Goal: Information Seeking & Learning: Find specific fact

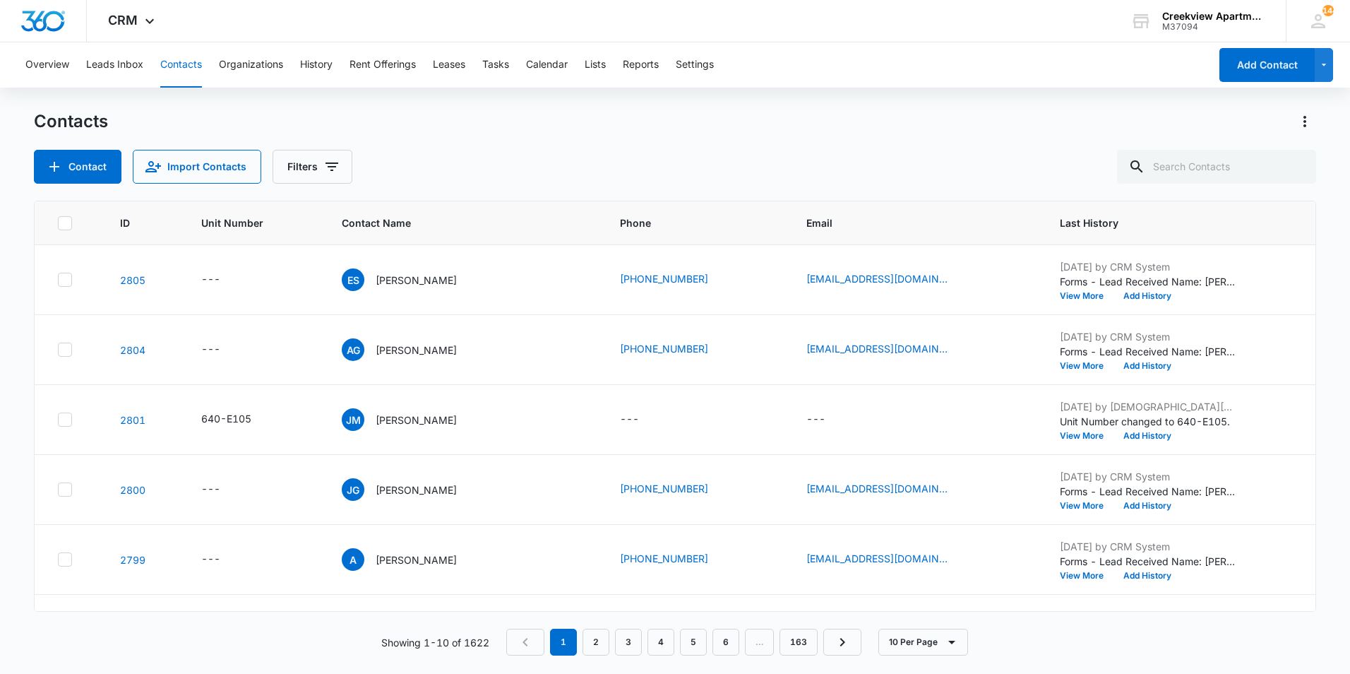
click at [1076, 153] on div "Contact Import Contacts Filters" at bounding box center [675, 167] width 1283 height 34
click at [1051, 97] on div "Overview Leads Inbox Contacts Organizations History Rent Offerings Leases Tasks…" at bounding box center [675, 357] width 1350 height 630
click at [1206, 165] on input "text" at bounding box center [1216, 167] width 199 height 34
type input "l203"
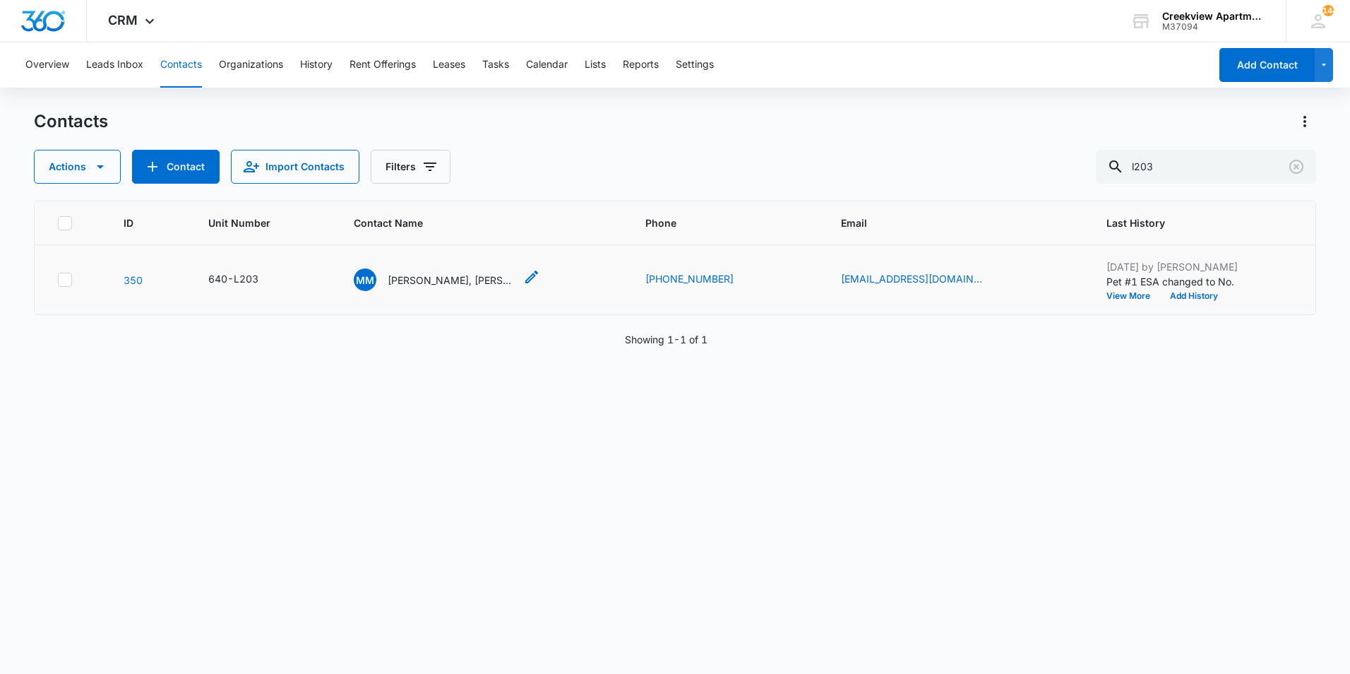
click at [474, 278] on p "[PERSON_NAME], [PERSON_NAME] Nojosa [PERSON_NAME]" at bounding box center [451, 280] width 127 height 15
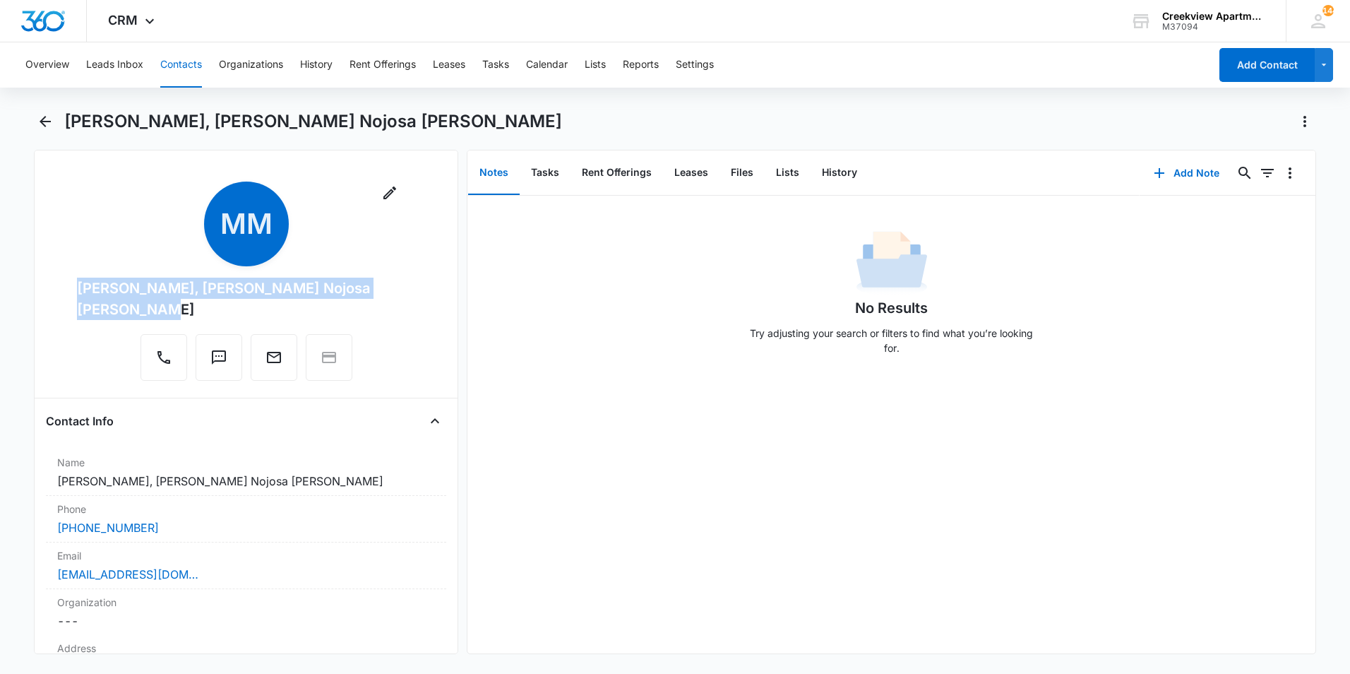
drag, startPoint x: 202, startPoint y: 307, endPoint x: 73, endPoint y: 291, distance: 130.3
click at [73, 291] on div "Remove MM [PERSON_NAME], [PERSON_NAME] Nojosa [PERSON_NAME]" at bounding box center [246, 284] width 400 height 205
copy div "[PERSON_NAME], [PERSON_NAME] Nojosa [PERSON_NAME]"
drag, startPoint x: 654, startPoint y: 315, endPoint x: 648, endPoint y: 320, distance: 8.1
click at [654, 315] on div "No Results Try adjusting your search or filters to find what you’re looking for." at bounding box center [892, 297] width 848 height 140
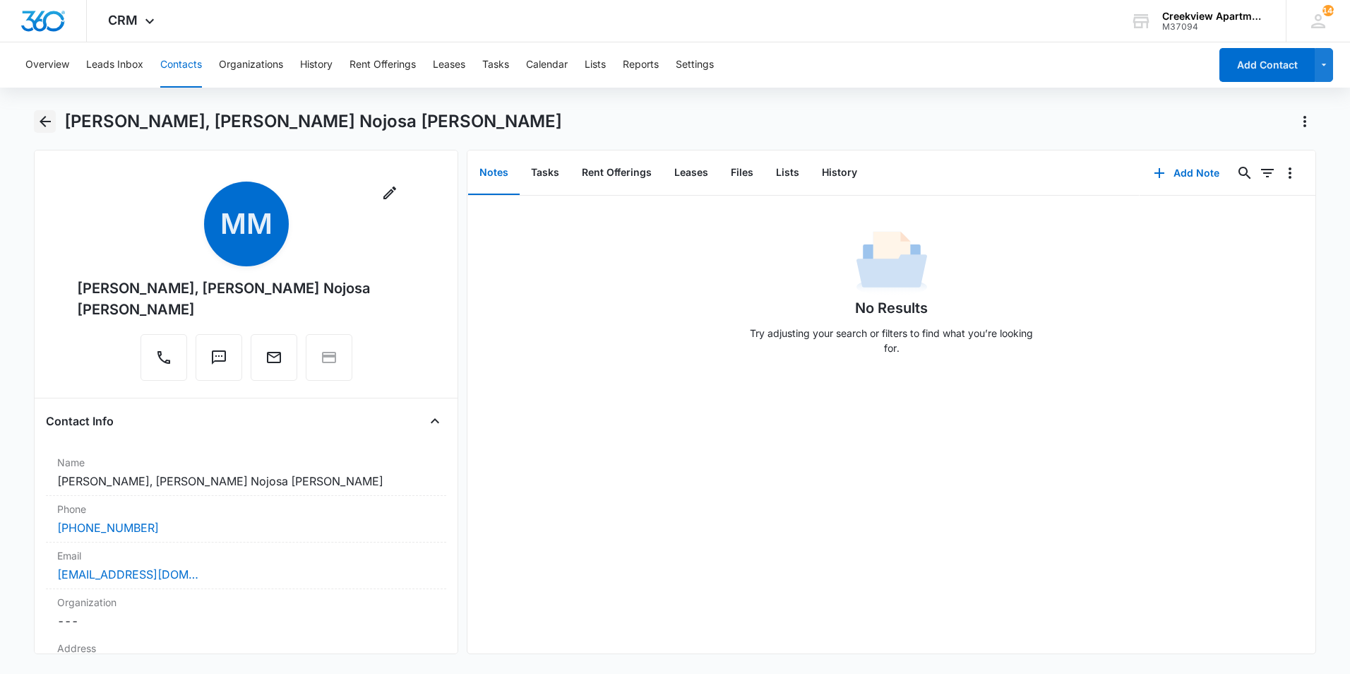
click at [43, 116] on icon "Back" at bounding box center [45, 121] width 17 height 17
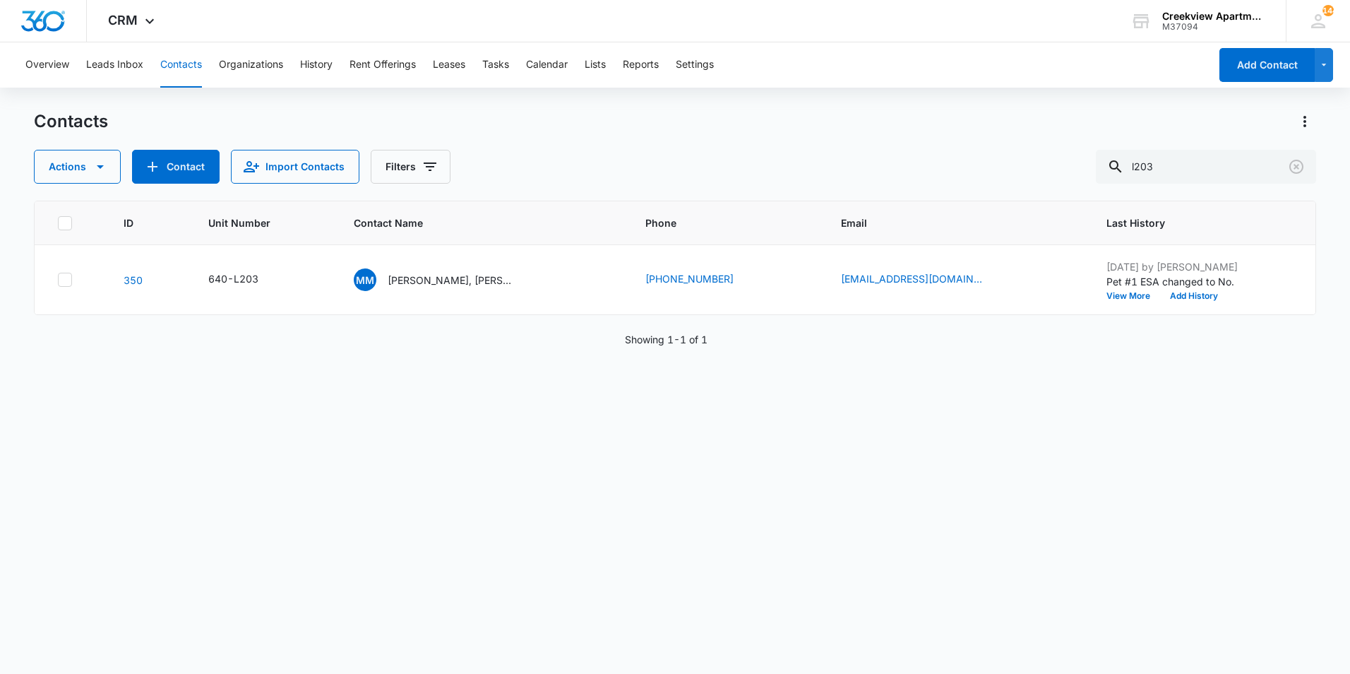
click at [187, 120] on div "Contacts" at bounding box center [675, 121] width 1283 height 23
click at [1295, 585] on div "ID Unit Number Contact Name Phone Email Last History 350 640-L203 MM [PERSON_NA…" at bounding box center [675, 428] width 1283 height 455
click at [1300, 169] on icon "Clear" at bounding box center [1296, 166] width 17 height 17
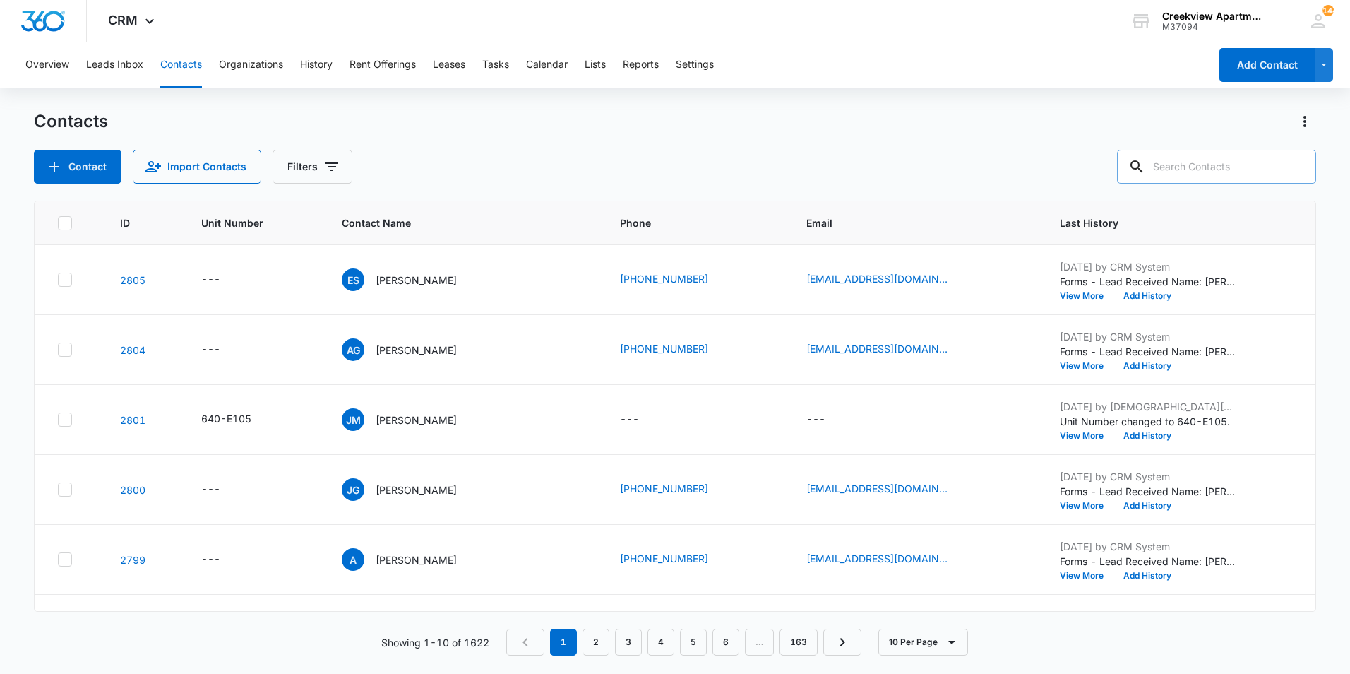
click at [773, 143] on div "Contacts Contact Import Contacts Filters" at bounding box center [675, 146] width 1283 height 73
click at [950, 127] on div "Contacts" at bounding box center [675, 121] width 1283 height 23
click at [987, 120] on div "Contacts" at bounding box center [675, 121] width 1283 height 23
drag, startPoint x: 751, startPoint y: 52, endPoint x: 827, endPoint y: 89, distance: 85.0
click at [751, 52] on div "Overview Leads Inbox Contacts Organizations History Rent Offerings Leases Tasks…" at bounding box center [613, 64] width 1193 height 45
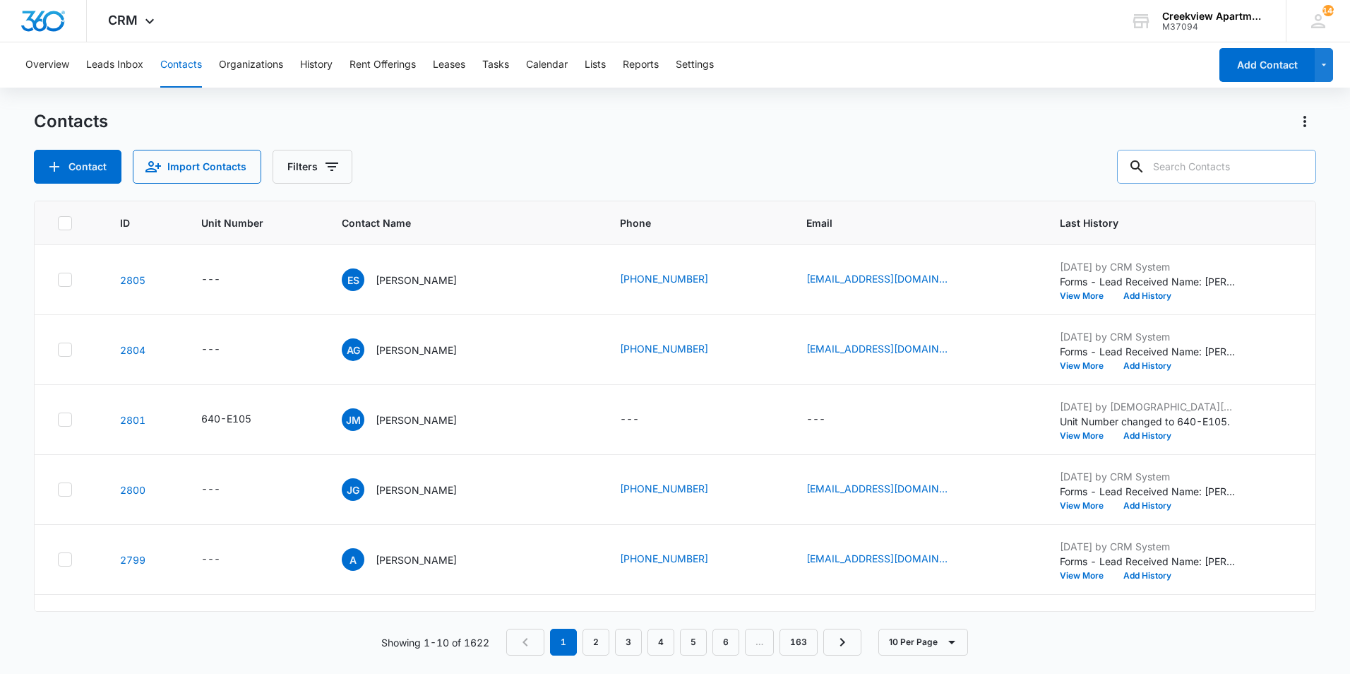
drag, startPoint x: 1256, startPoint y: 159, endPoint x: 1245, endPoint y: 169, distance: 14.5
click at [1255, 160] on input "text" at bounding box center [1216, 167] width 199 height 34
type input "k201"
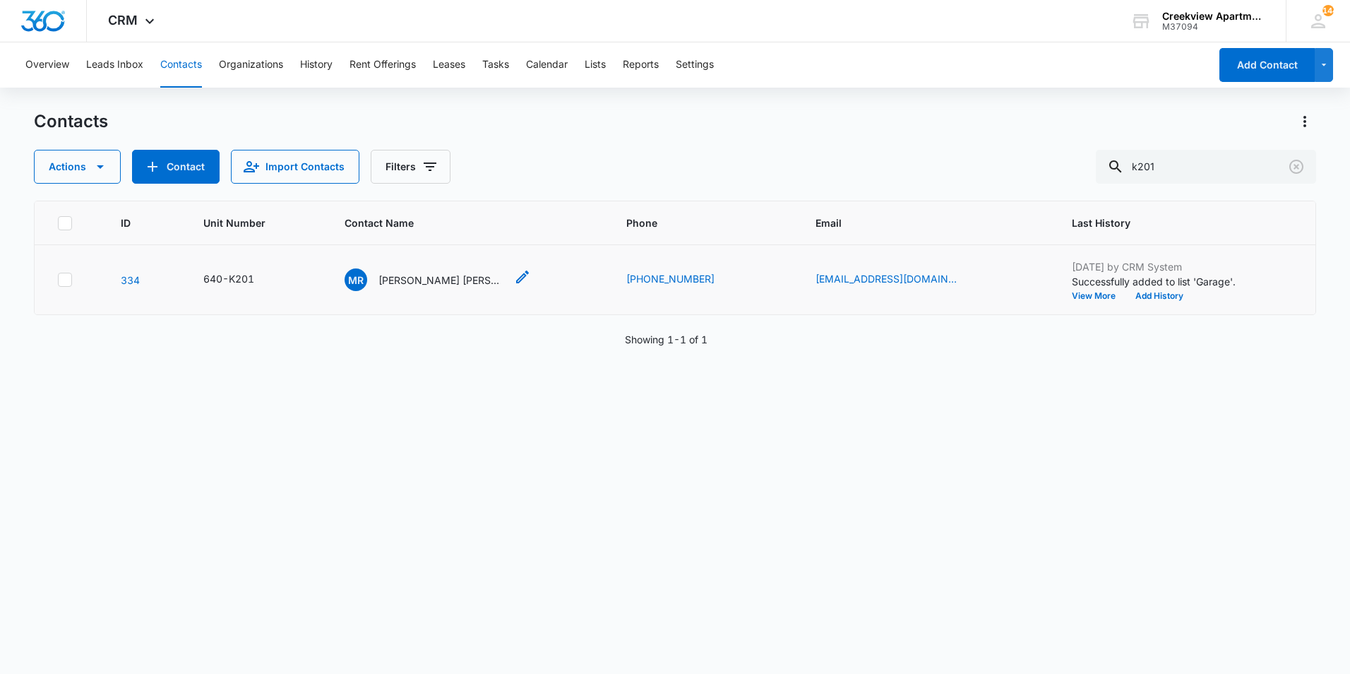
click at [415, 280] on p "[PERSON_NAME] [PERSON_NAME]" at bounding box center [442, 280] width 127 height 15
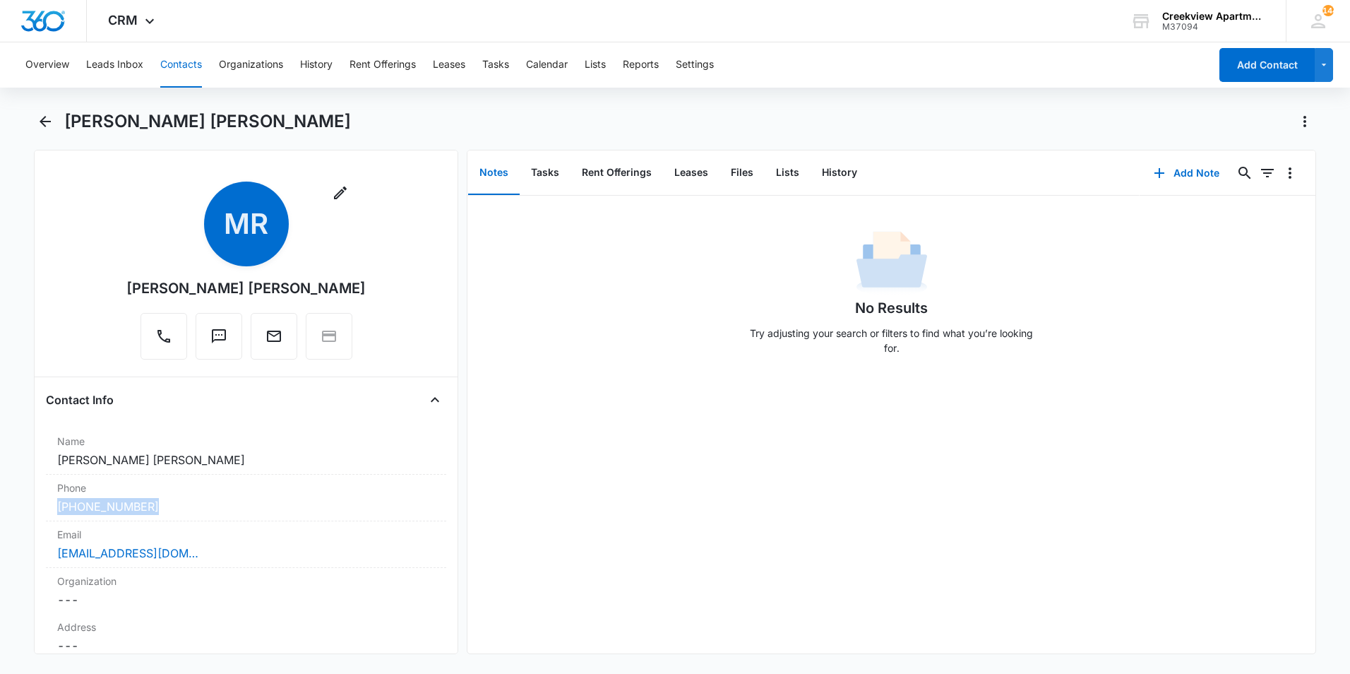
drag, startPoint x: 190, startPoint y: 510, endPoint x: 43, endPoint y: 511, distance: 146.9
click at [43, 511] on div "Remove [PERSON_NAME] [PERSON_NAME] Contact Info Name Cancel Save Changes [PERSO…" at bounding box center [246, 402] width 424 height 504
copy link "[PHONE_NUMBER]"
click at [494, 321] on div "No Results Try adjusting your search or filters to find what you’re looking for." at bounding box center [892, 297] width 848 height 140
drag, startPoint x: 46, startPoint y: 114, endPoint x: 182, endPoint y: 148, distance: 139.6
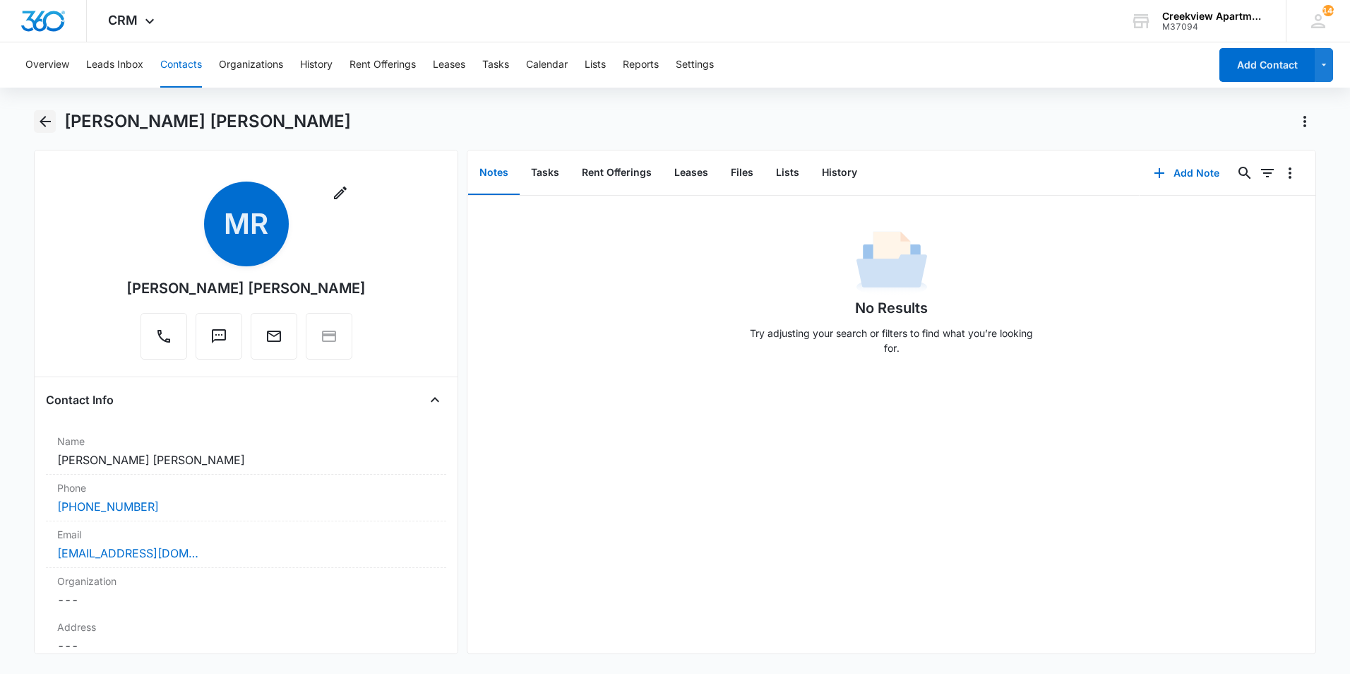
click at [46, 115] on icon "Back" at bounding box center [45, 121] width 17 height 17
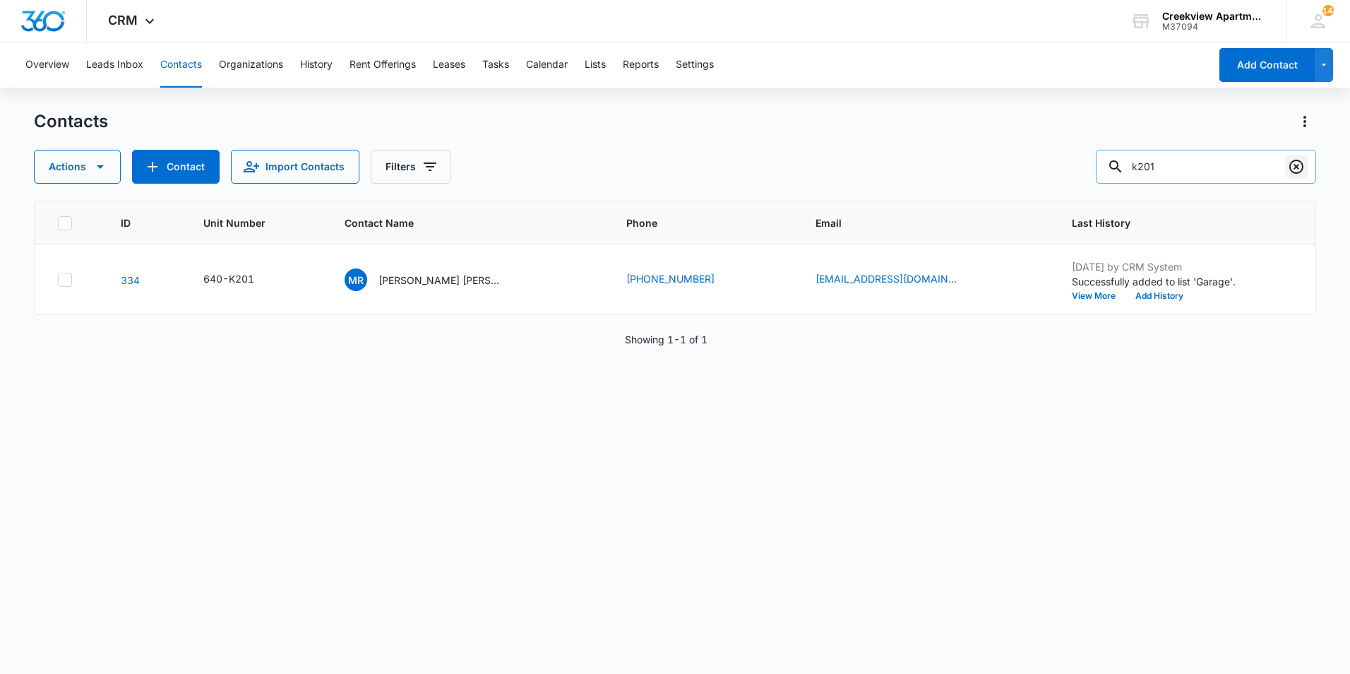
click at [1295, 170] on icon "Clear" at bounding box center [1296, 166] width 17 height 17
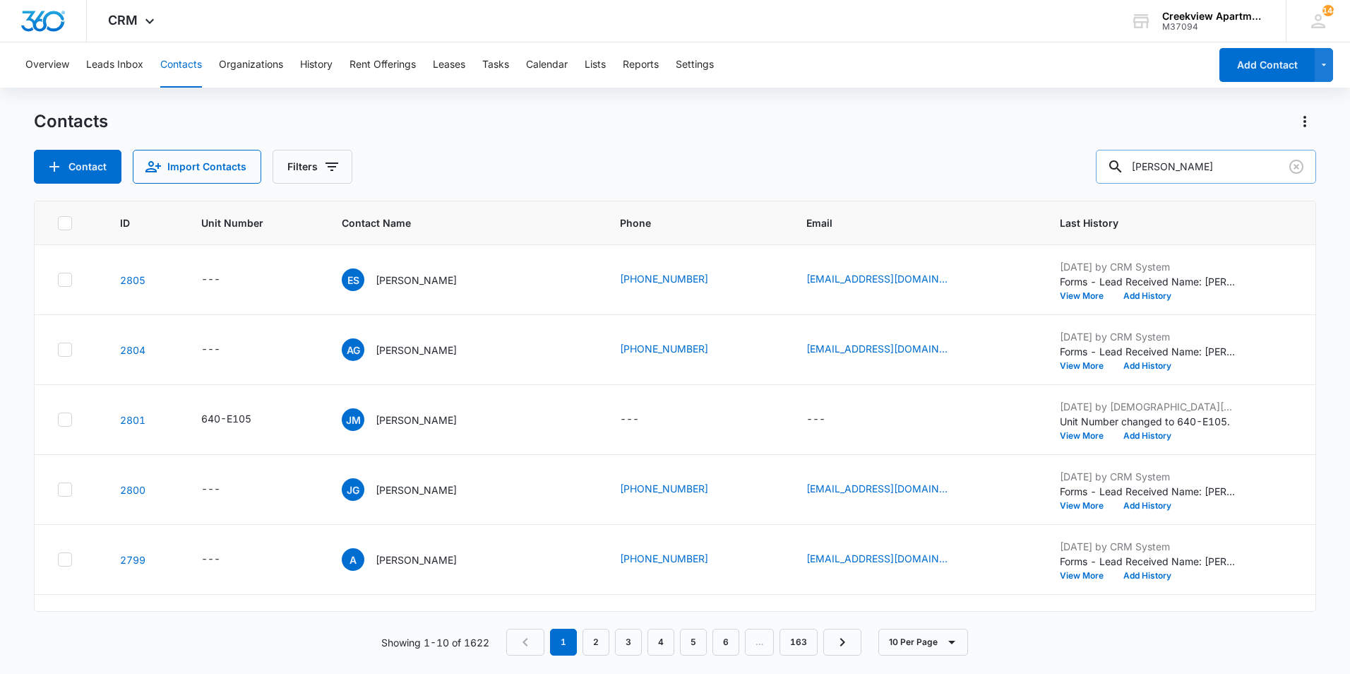
type input "[PERSON_NAME]"
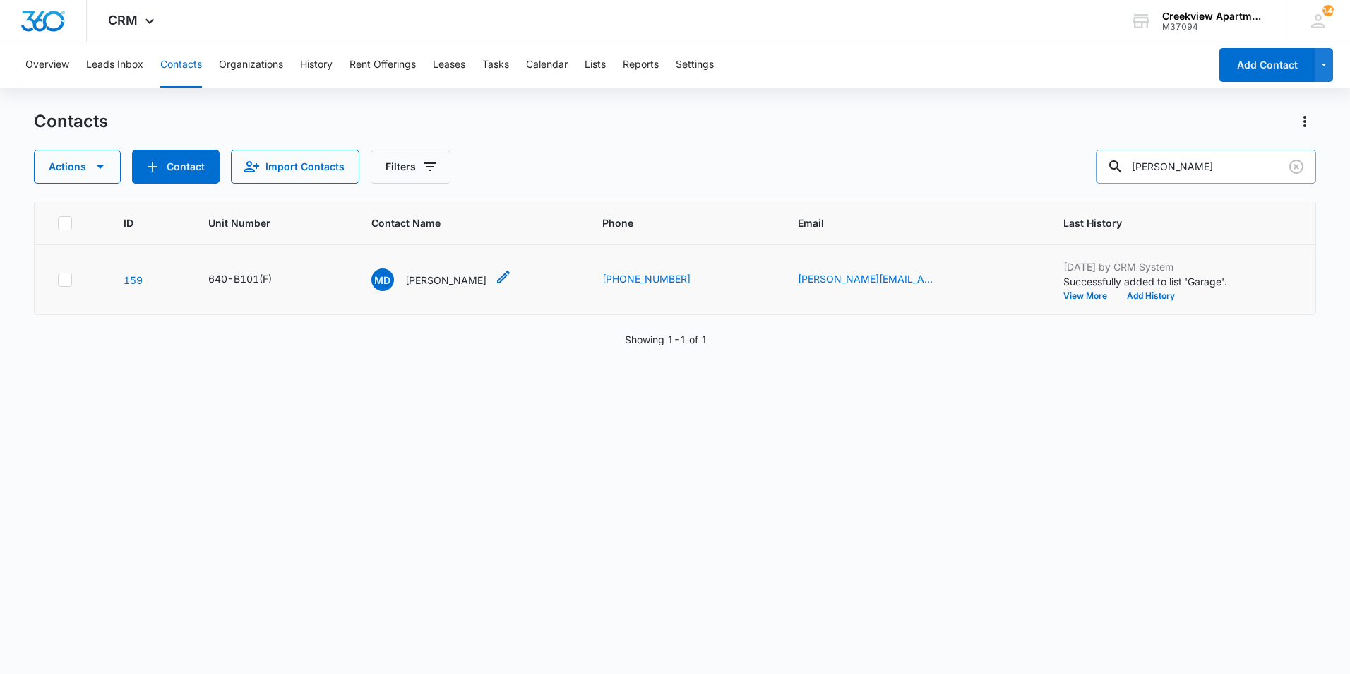
click at [451, 278] on p "[PERSON_NAME]" at bounding box center [445, 280] width 81 height 15
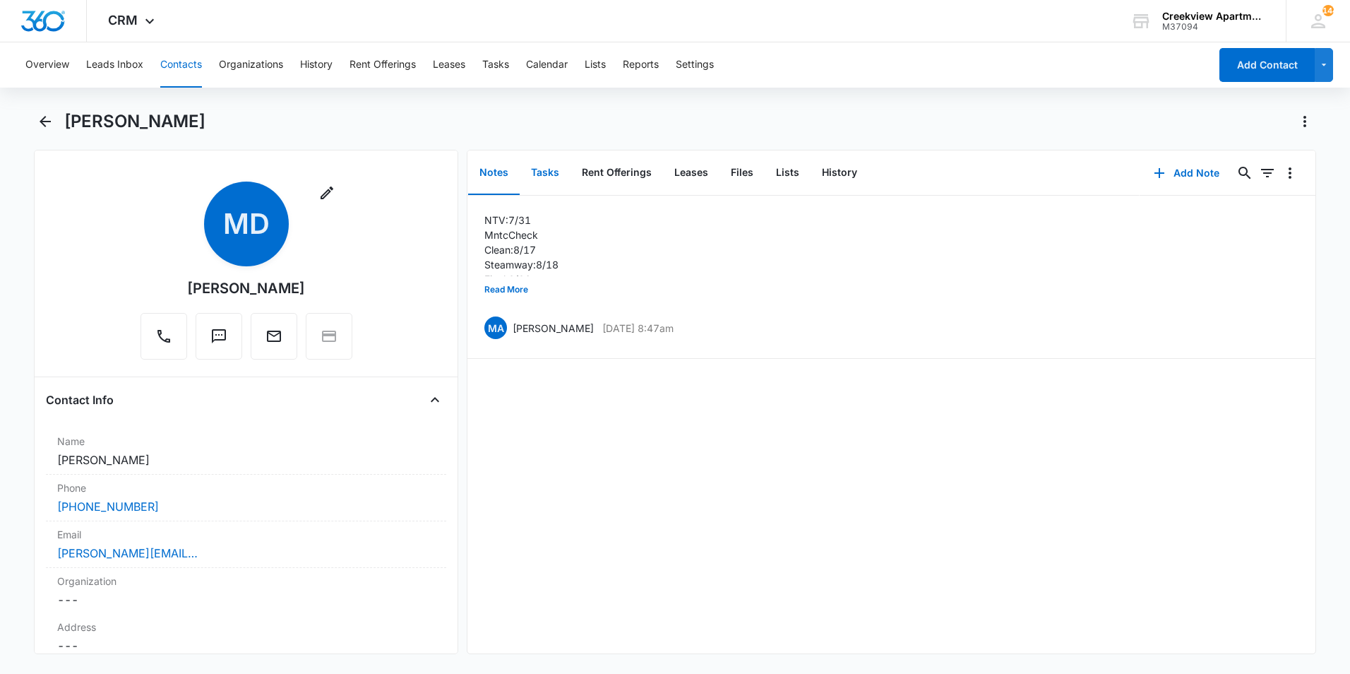
click at [550, 180] on button "Tasks" at bounding box center [545, 173] width 51 height 44
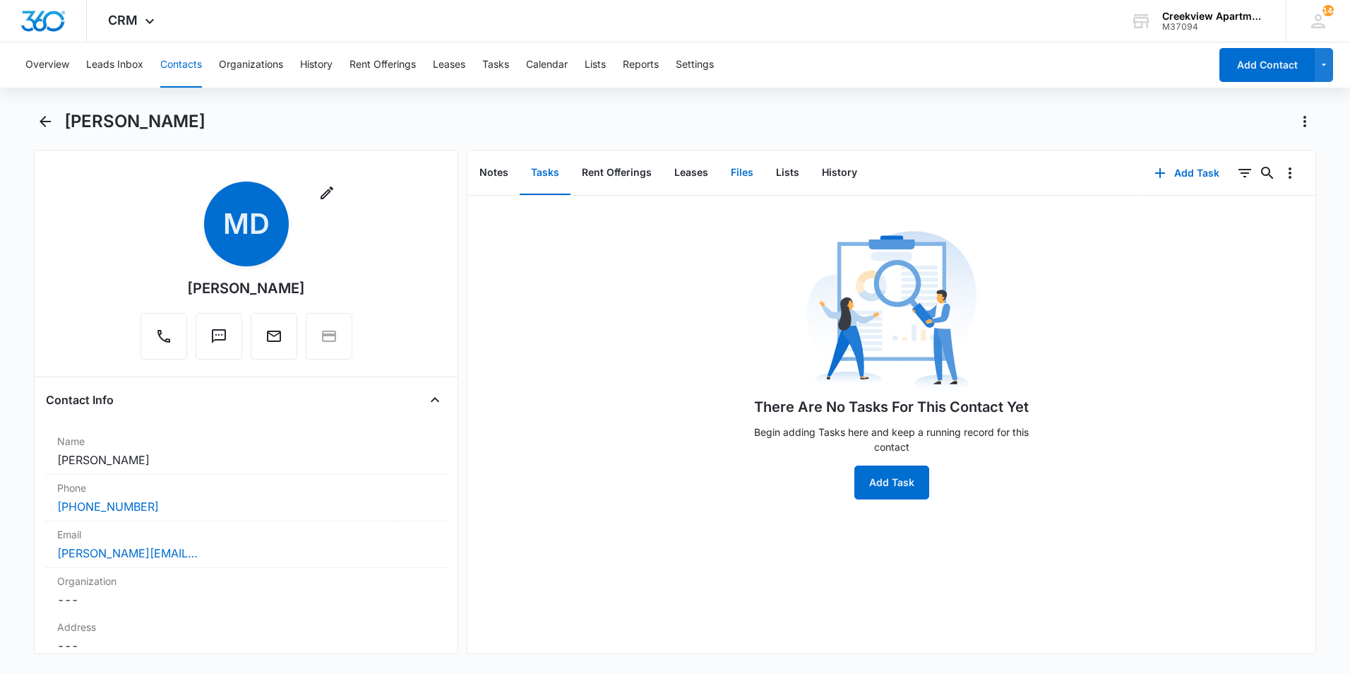
click at [747, 177] on button "Files" at bounding box center [742, 173] width 45 height 44
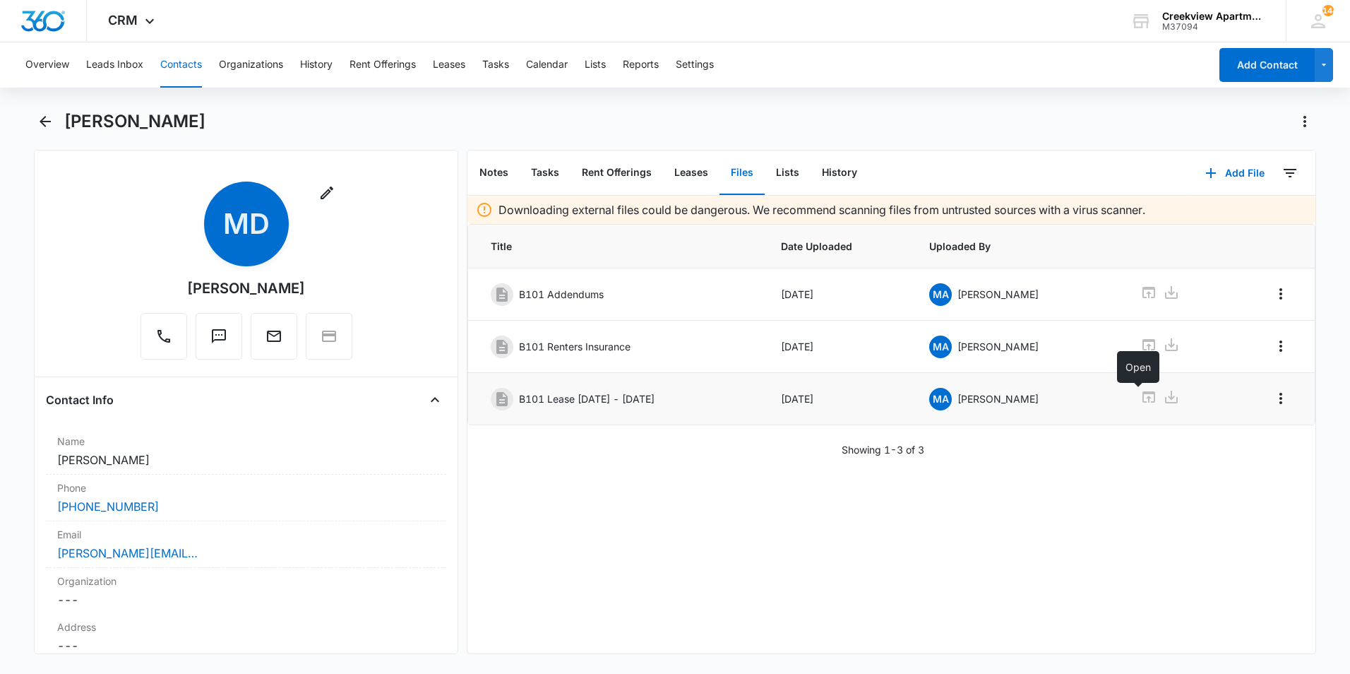
click at [1141, 398] on icon at bounding box center [1149, 396] width 17 height 17
click at [715, 451] on div "Showing 1-3 of 3" at bounding box center [892, 449] width 848 height 15
click at [42, 130] on button "Back" at bounding box center [45, 121] width 22 height 23
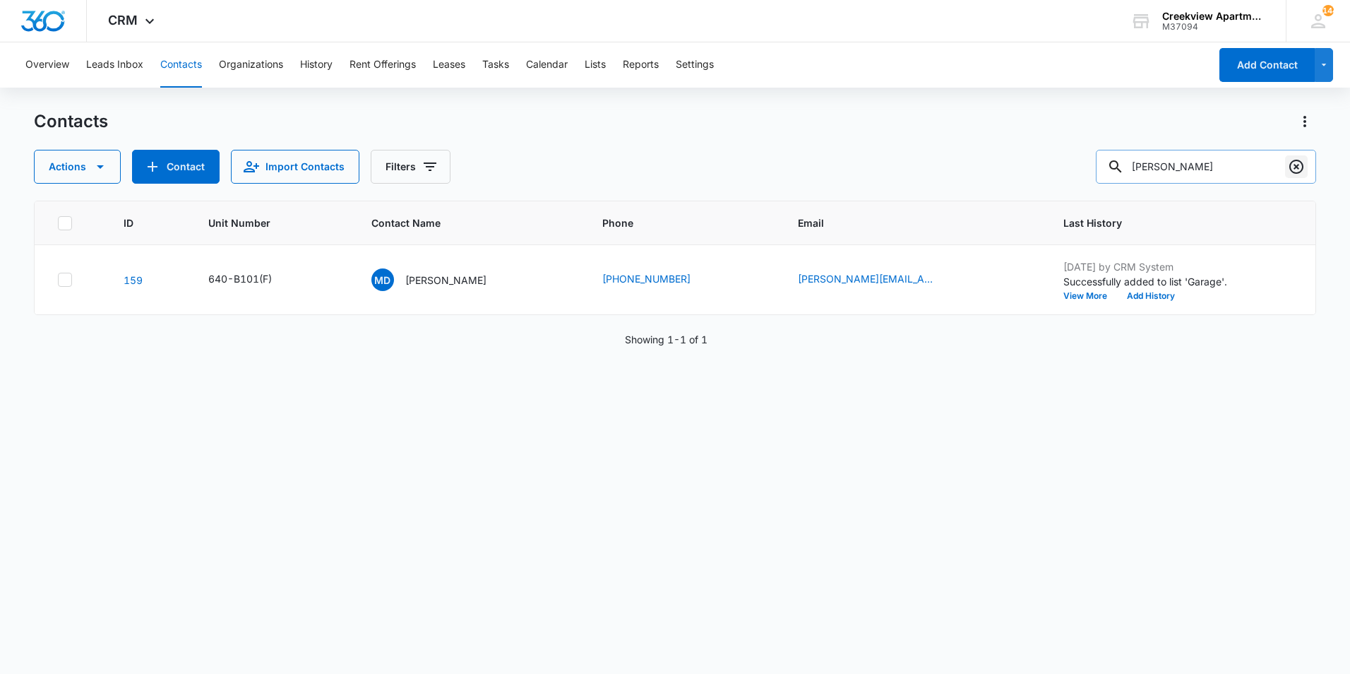
click at [1297, 169] on icon "Clear" at bounding box center [1296, 166] width 17 height 17
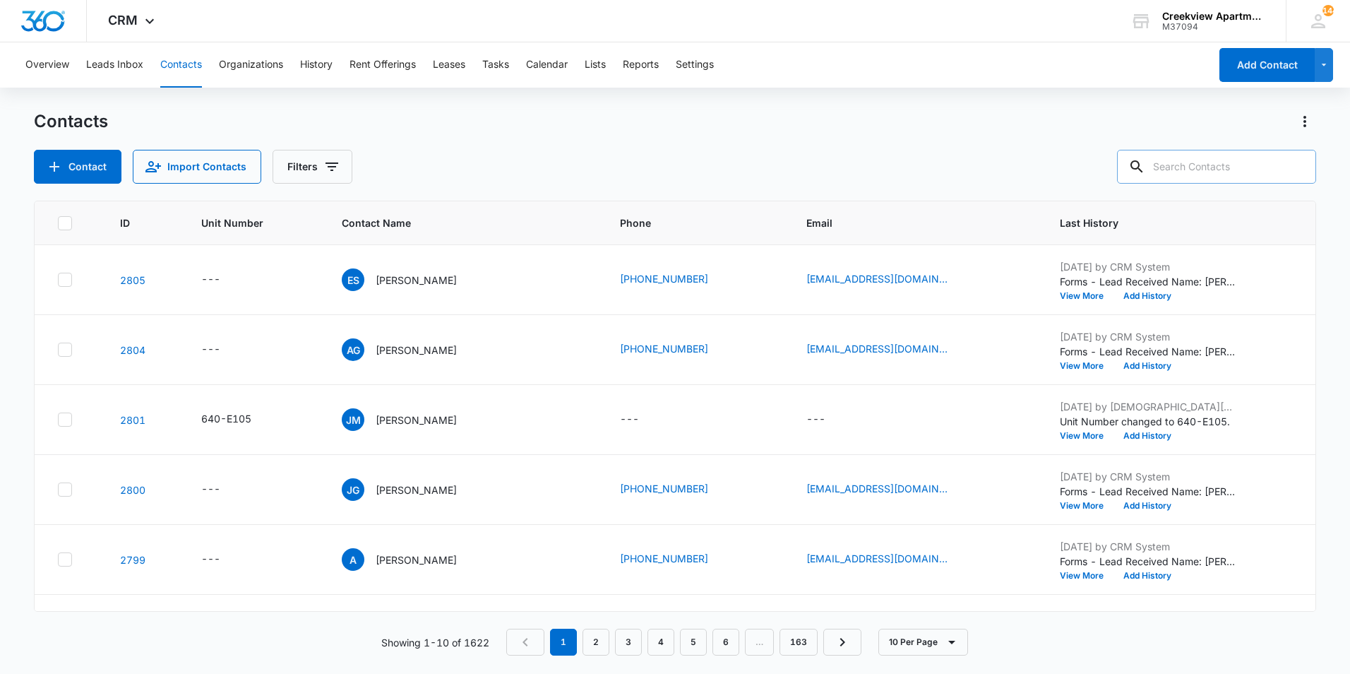
click at [934, 151] on div "Contact Import Contacts Filters" at bounding box center [675, 167] width 1283 height 34
click at [1191, 166] on input "text" at bounding box center [1216, 167] width 199 height 34
type input "[PERSON_NAME]"
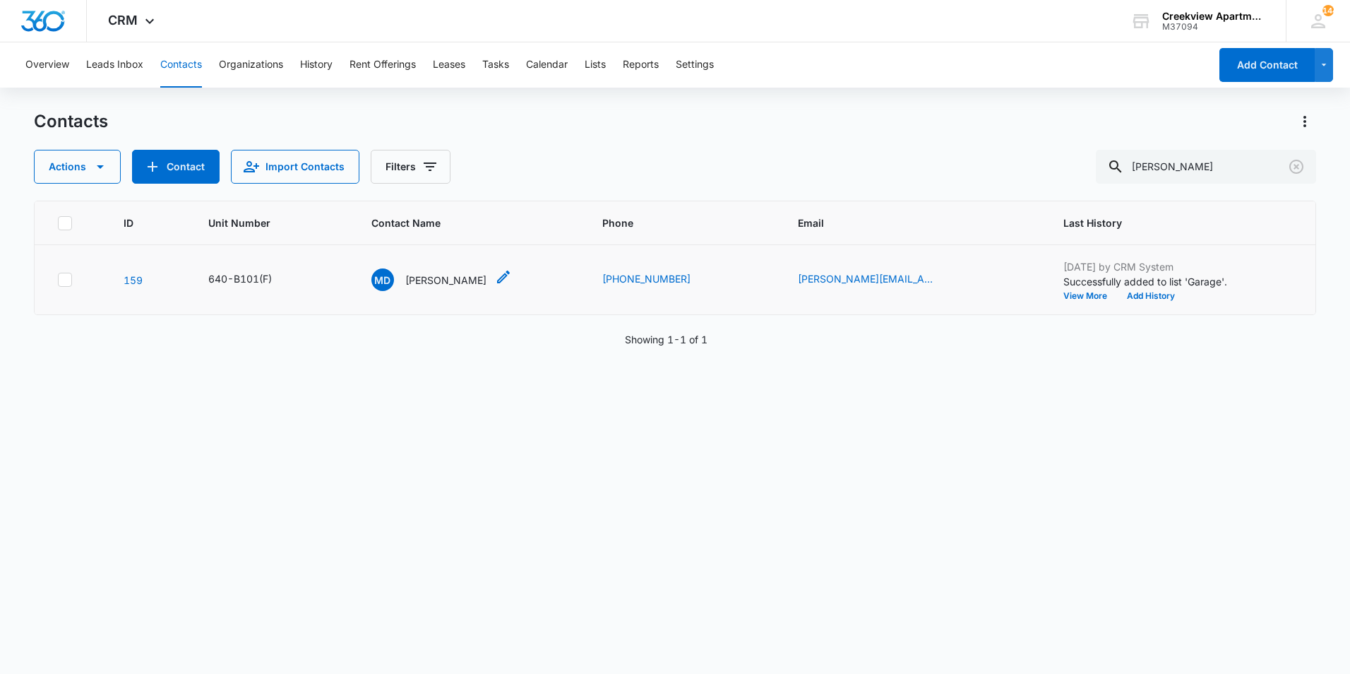
click at [435, 285] on p "[PERSON_NAME]" at bounding box center [445, 280] width 81 height 15
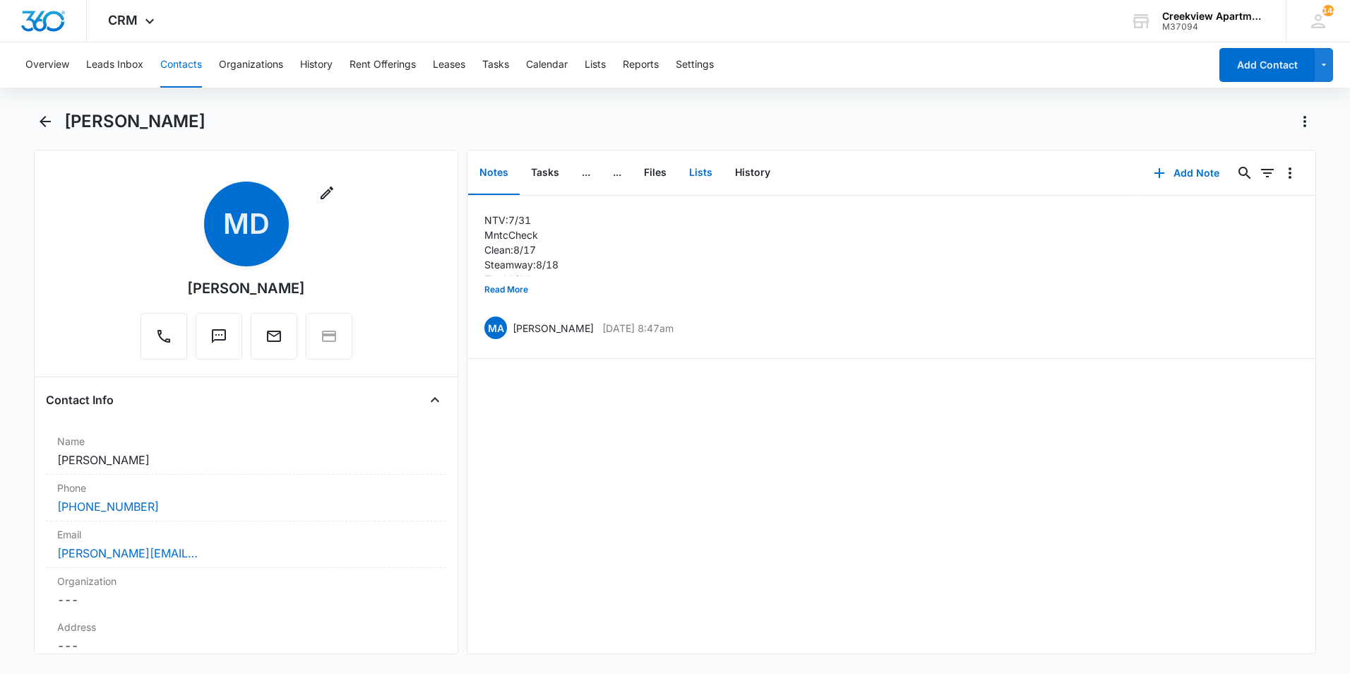
click at [701, 184] on button "Lists" at bounding box center [701, 173] width 46 height 44
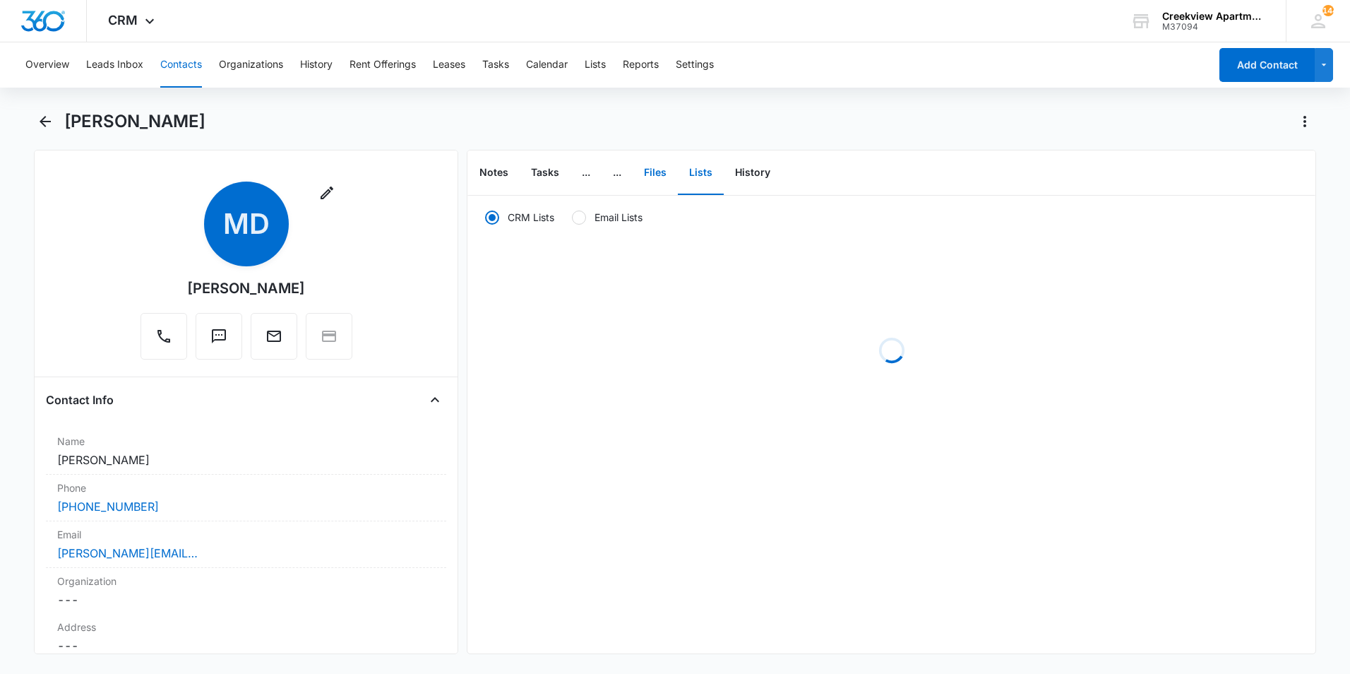
click at [659, 175] on button "Files" at bounding box center [655, 173] width 45 height 44
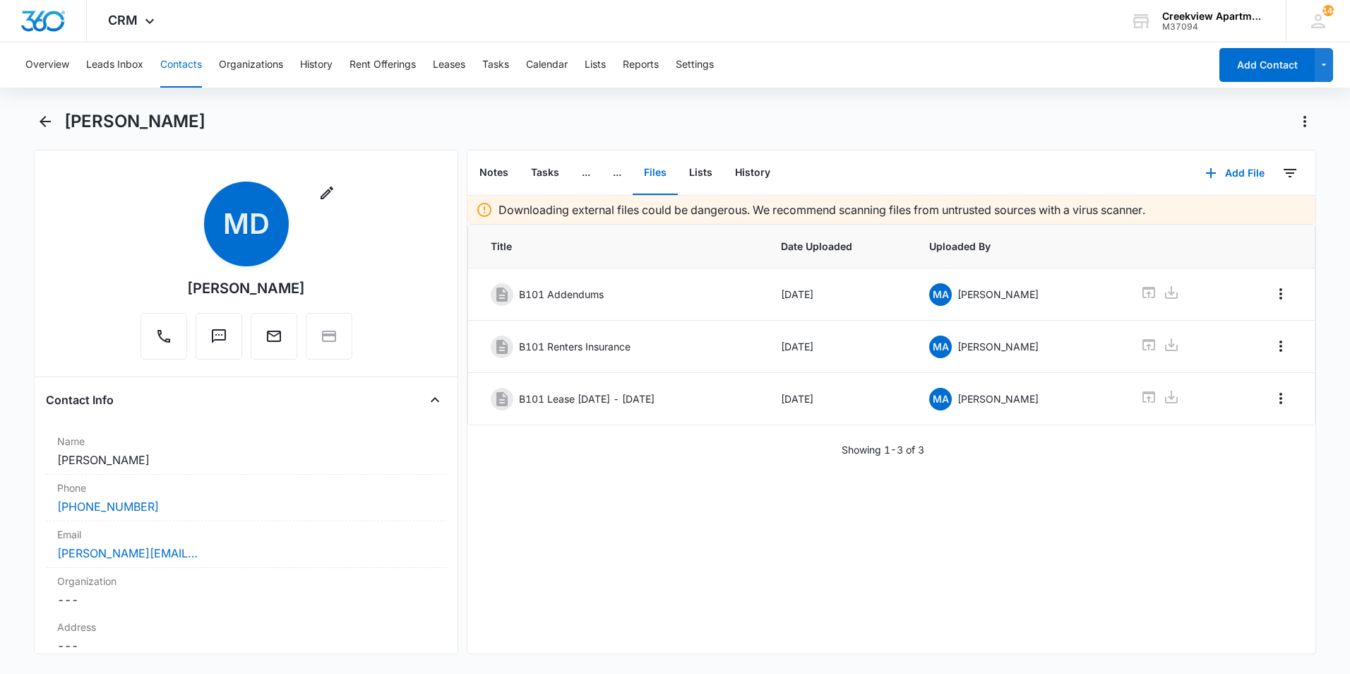
click at [586, 251] on span "Title" at bounding box center [619, 246] width 256 height 15
click at [1143, 392] on icon at bounding box center [1149, 396] width 13 height 11
click at [688, 409] on div "B101 Lease [DATE] - [DATE]" at bounding box center [616, 399] width 250 height 23
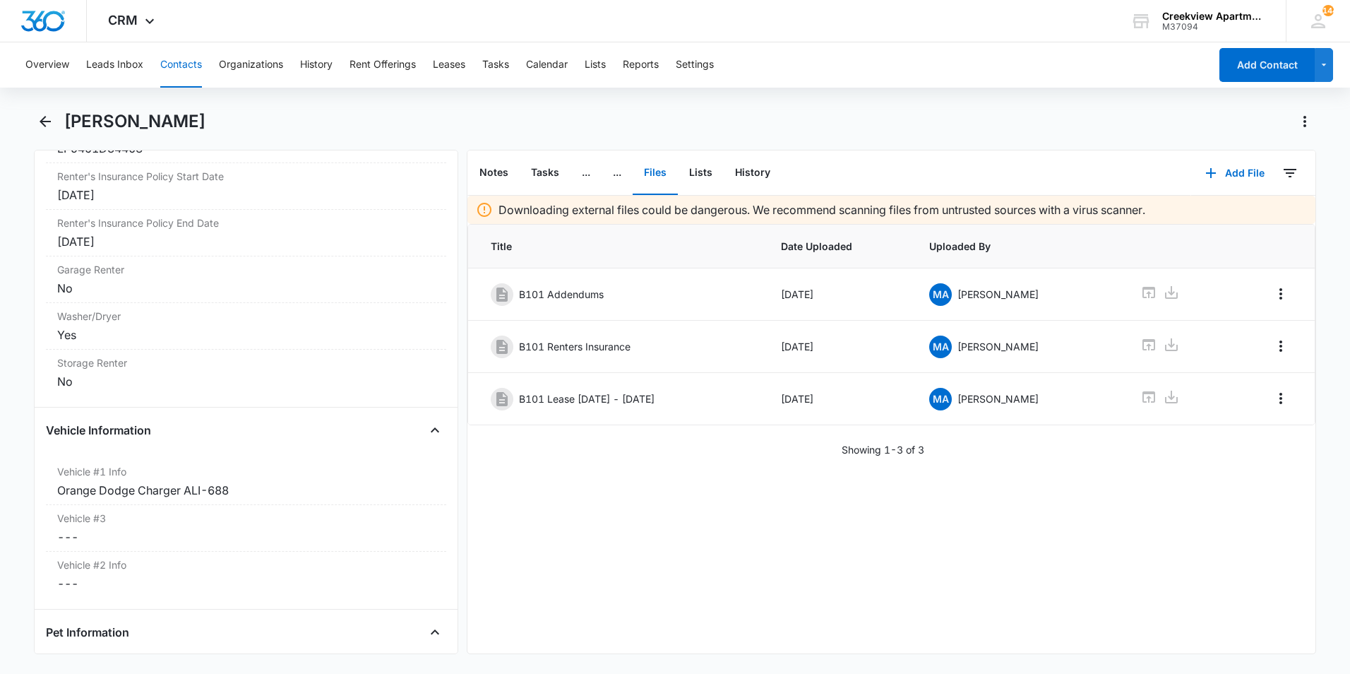
scroll to position [1815, 0]
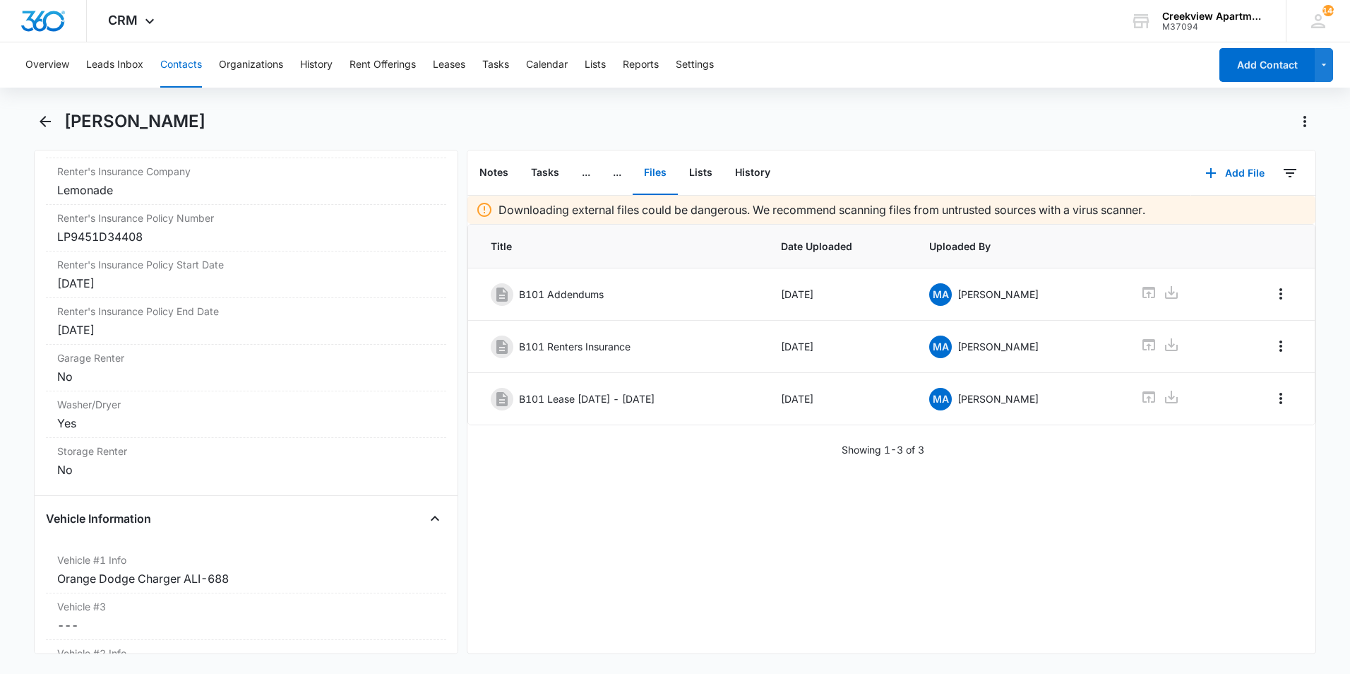
click at [32, 121] on main "[PERSON_NAME] Remove MD [PERSON_NAME] Contact Info Name Cancel Save Changes [PE…" at bounding box center [675, 390] width 1350 height 561
